Goal: Information Seeking & Learning: Learn about a topic

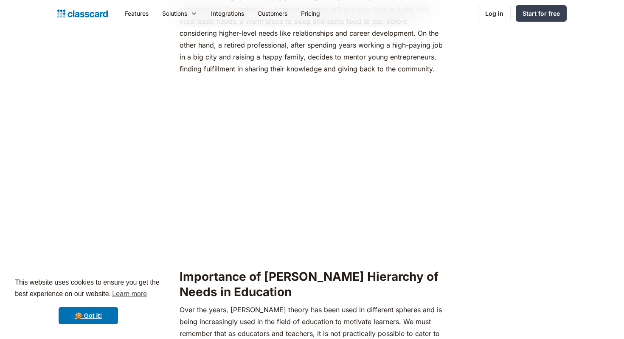
scroll to position [633, 0]
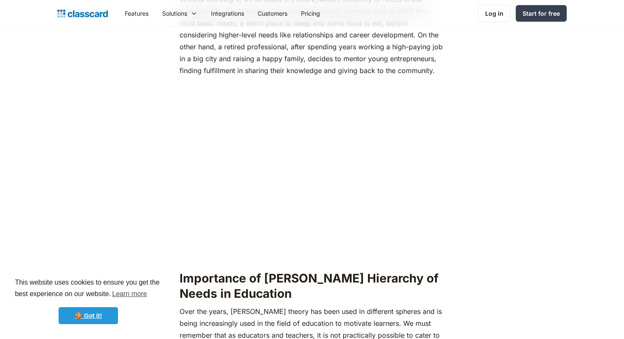
click at [103, 322] on link "🍪 Got it!" at bounding box center [88, 315] width 59 height 17
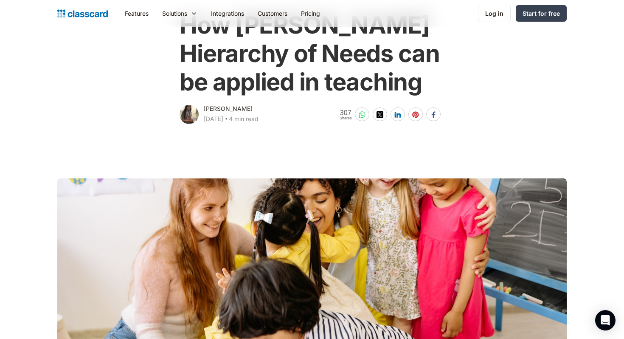
scroll to position [0, 0]
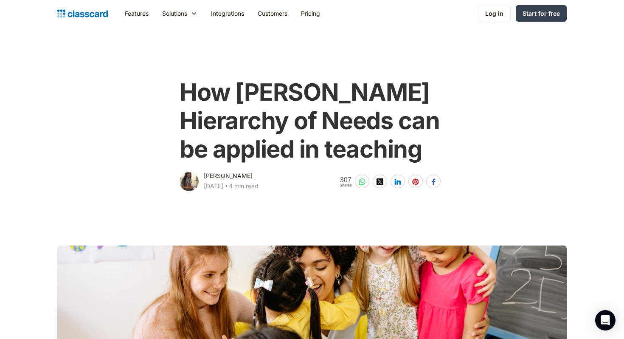
click at [254, 117] on h1 "How [PERSON_NAME] Hierarchy of Needs can be applied in teaching" at bounding box center [312, 121] width 264 height 86
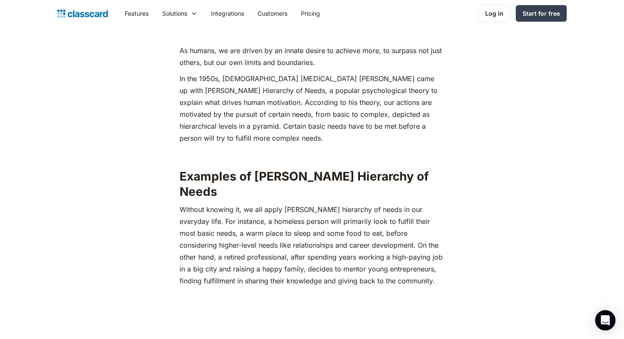
scroll to position [422, 0]
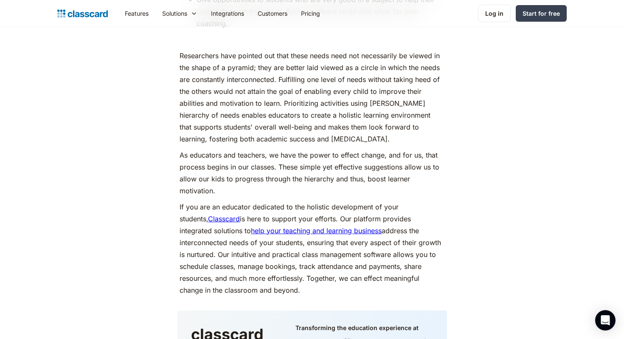
scroll to position [3968, 0]
